Goal: Check status: Check status

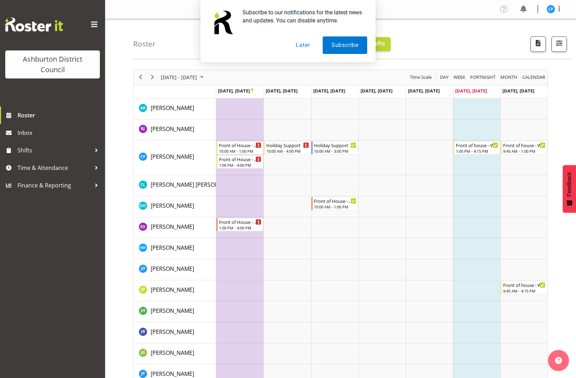
click at [303, 46] on button "Later" at bounding box center [303, 45] width 32 height 18
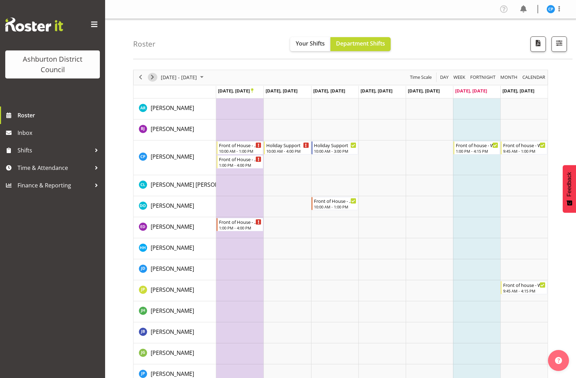
click at [153, 78] on span "Next" at bounding box center [152, 77] width 8 height 9
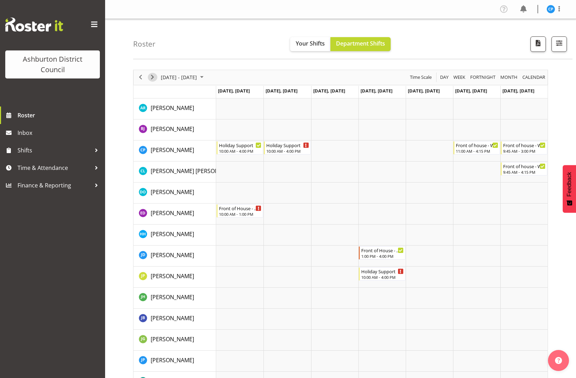
click at [151, 77] on span "Next" at bounding box center [152, 77] width 8 height 9
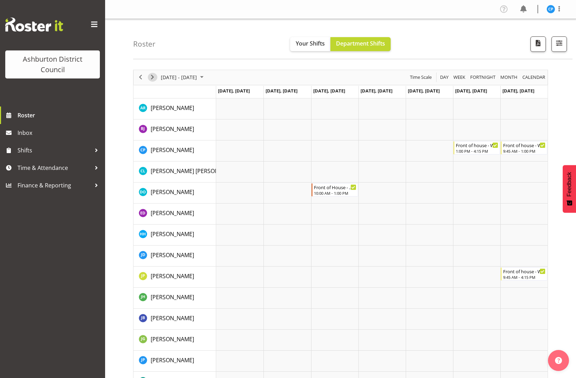
click at [151, 77] on span "Next" at bounding box center [152, 77] width 8 height 9
